Goal: Find contact information: Find contact information

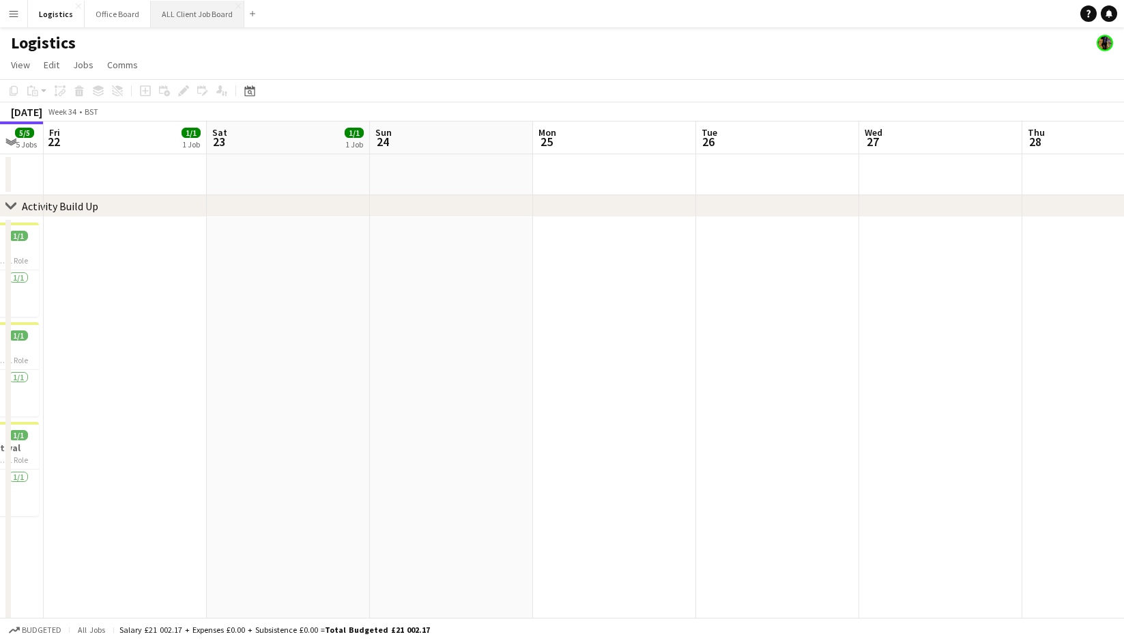
click at [184, 12] on button "ALL Client Job Board Close" at bounding box center [198, 14] width 94 height 27
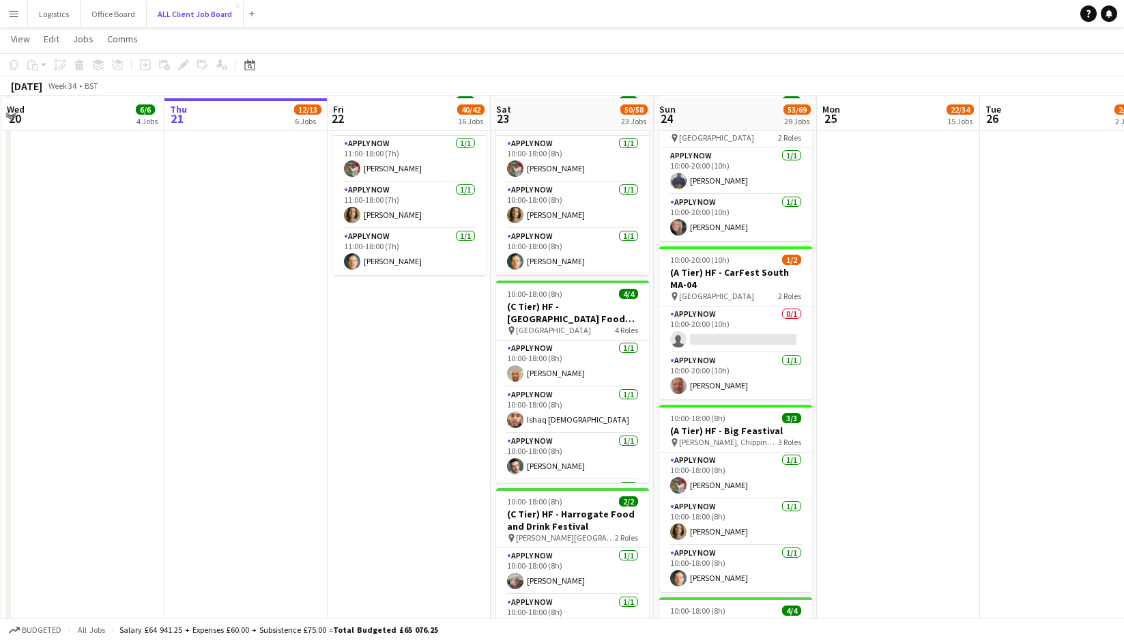
scroll to position [2266, 0]
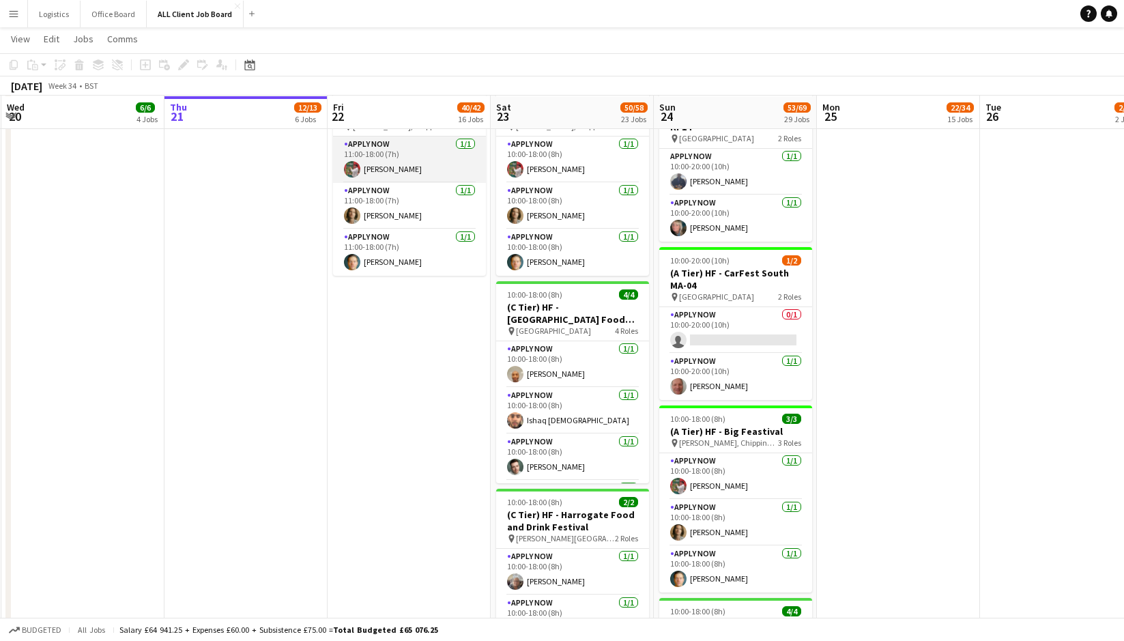
click at [394, 157] on app-card-role "APPLY NOW [DATE] 11:00-18:00 (7h) [PERSON_NAME]" at bounding box center [409, 160] width 153 height 46
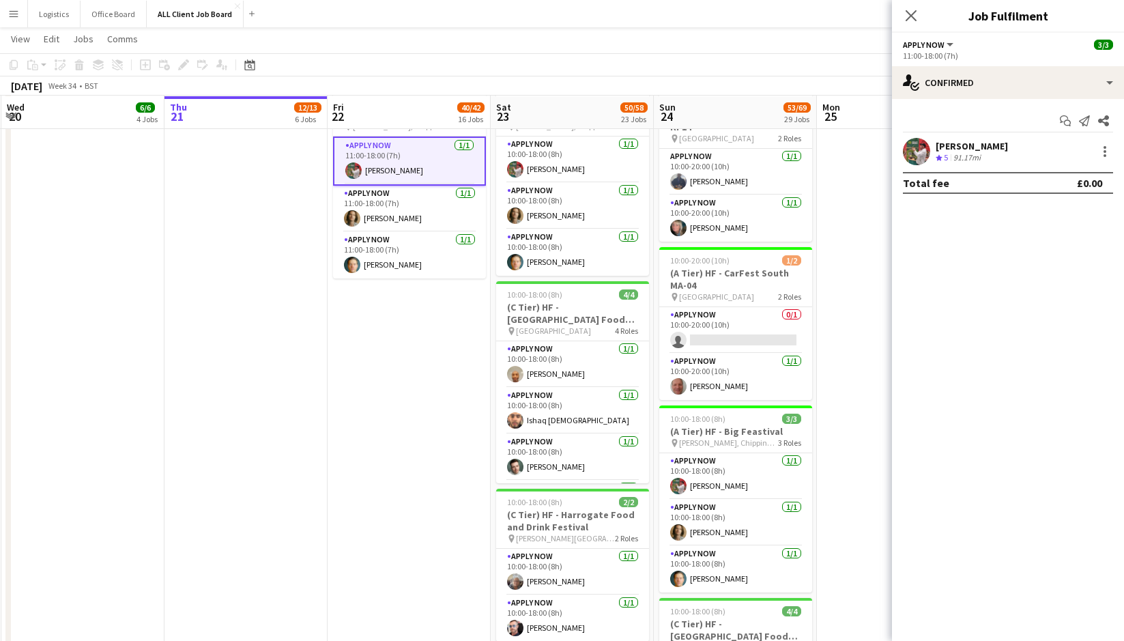
click at [970, 154] on div "91.17mi" at bounding box center [967, 158] width 33 height 12
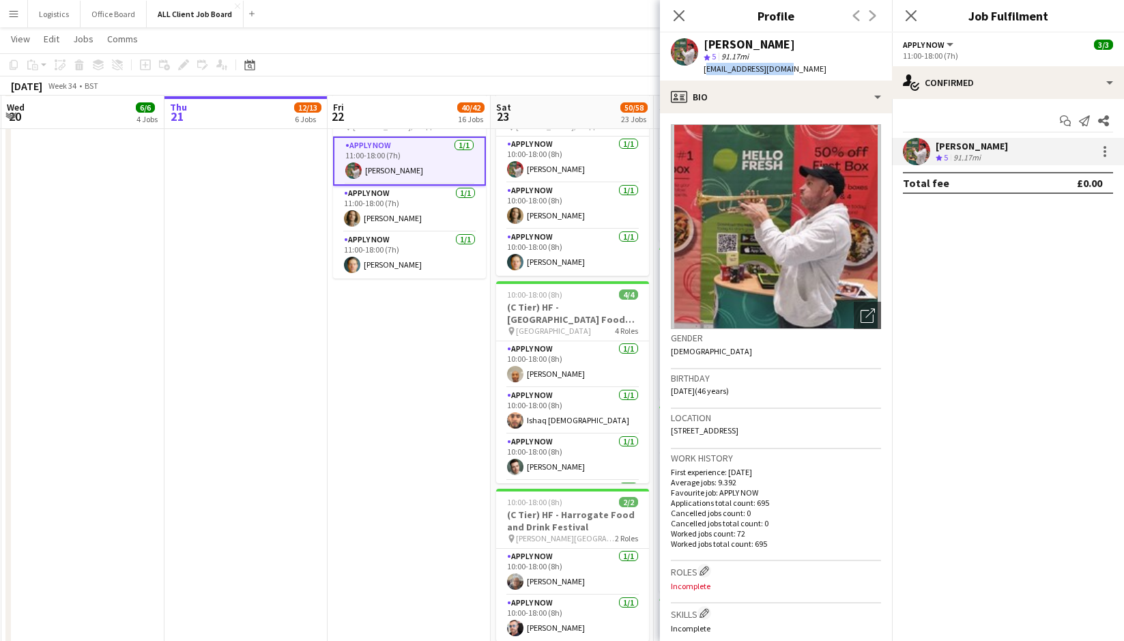
drag, startPoint x: 787, startPoint y: 68, endPoint x: 705, endPoint y: 71, distance: 81.3
click at [701, 71] on div "[PERSON_NAME] star 5 91.17mi [EMAIL_ADDRESS][DOMAIN_NAME]" at bounding box center [749, 57] width 178 height 48
copy span "[EMAIL_ADDRESS][DOMAIN_NAME]"
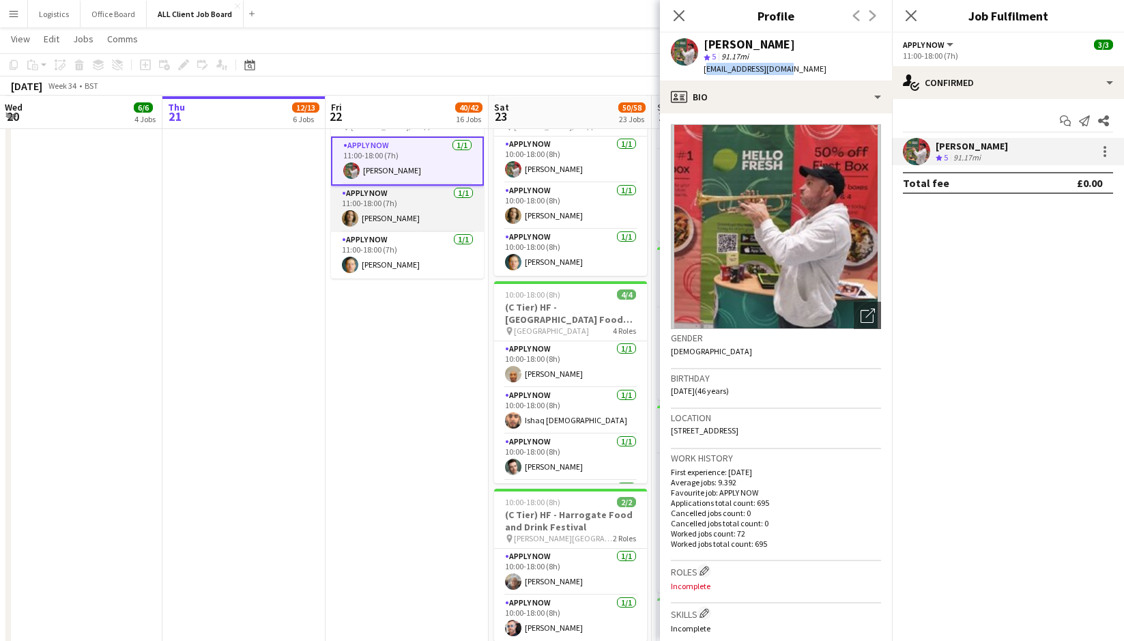
click at [386, 208] on app-card-role "APPLY NOW [DATE] 11:00-18:00 (7h) [PERSON_NAME]" at bounding box center [407, 209] width 153 height 46
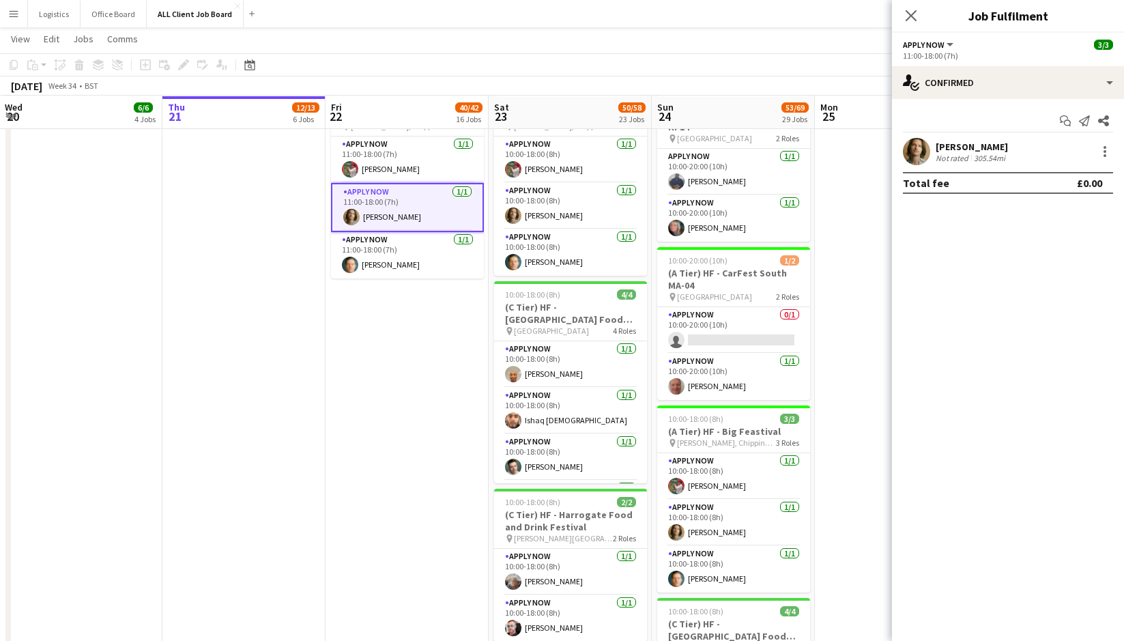
click at [1004, 150] on div "[PERSON_NAME]" at bounding box center [972, 147] width 72 height 12
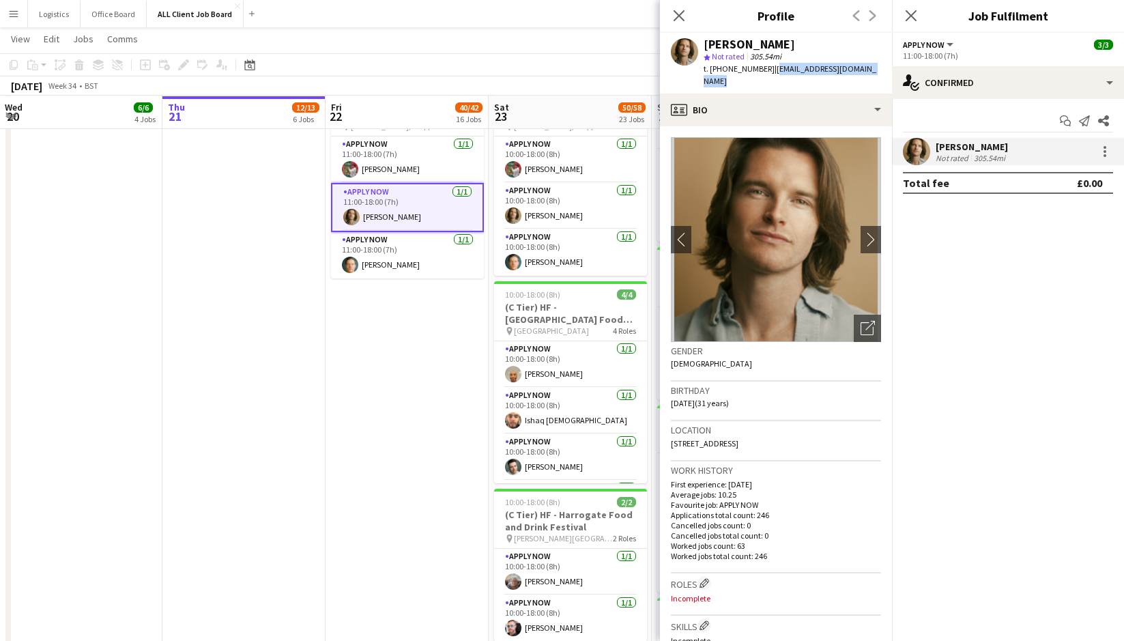
drag, startPoint x: 882, startPoint y: 70, endPoint x: 782, endPoint y: 68, distance: 100.4
click at [774, 74] on div "[PERSON_NAME] star Not rated 305.54mi t. [PHONE_NUMBER] | [EMAIL_ADDRESS][DOMAI…" at bounding box center [776, 63] width 232 height 61
copy span "[EMAIL_ADDRESS][DOMAIN_NAME]"
click at [401, 261] on app-card-role "APPLY NOW [DATE] 11:00-18:00 (7h) [PERSON_NAME]" at bounding box center [407, 255] width 153 height 46
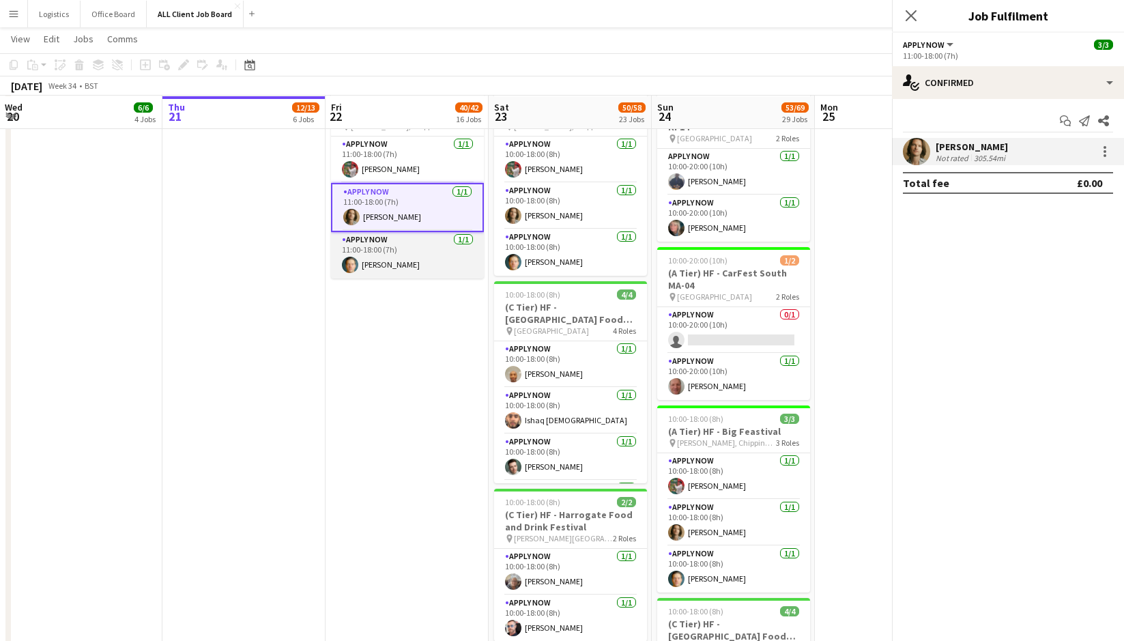
scroll to position [0, 328]
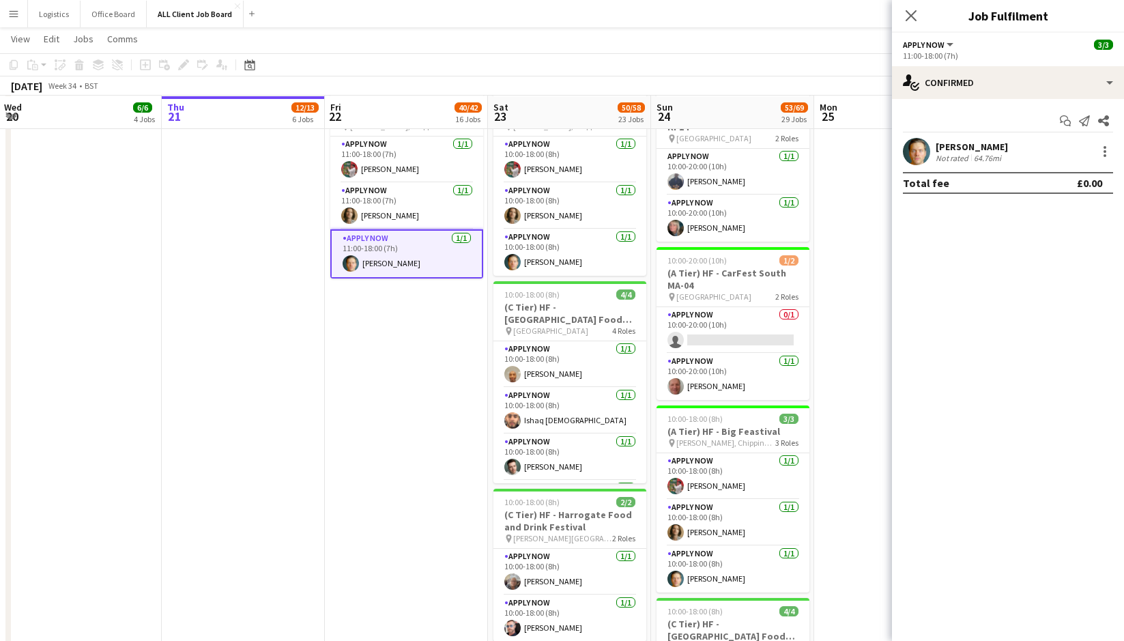
click at [958, 152] on div "[PERSON_NAME]" at bounding box center [972, 147] width 72 height 12
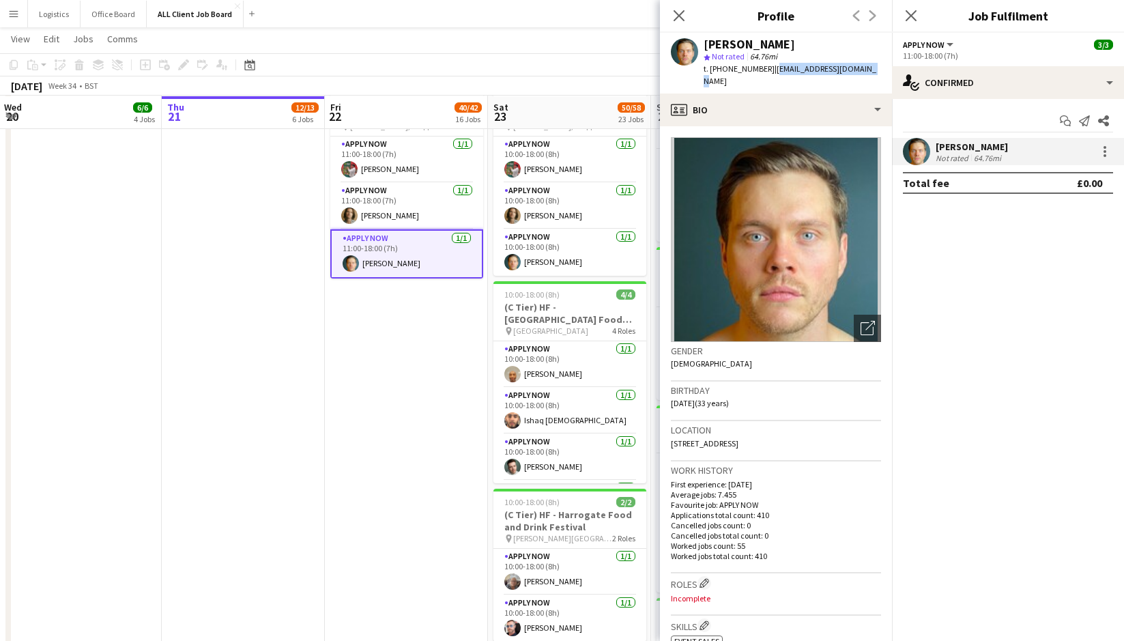
drag, startPoint x: 862, startPoint y: 69, endPoint x: 787, endPoint y: 69, distance: 75.8
click at [772, 72] on div "[PERSON_NAME] star Not rated 64.76mi t. [PHONE_NUMBER] | [EMAIL_ADDRESS][DOMAIN…" at bounding box center [776, 63] width 232 height 61
copy span "[EMAIL_ADDRESS][DOMAIN_NAME]"
